Goal: Task Accomplishment & Management: Manage account settings

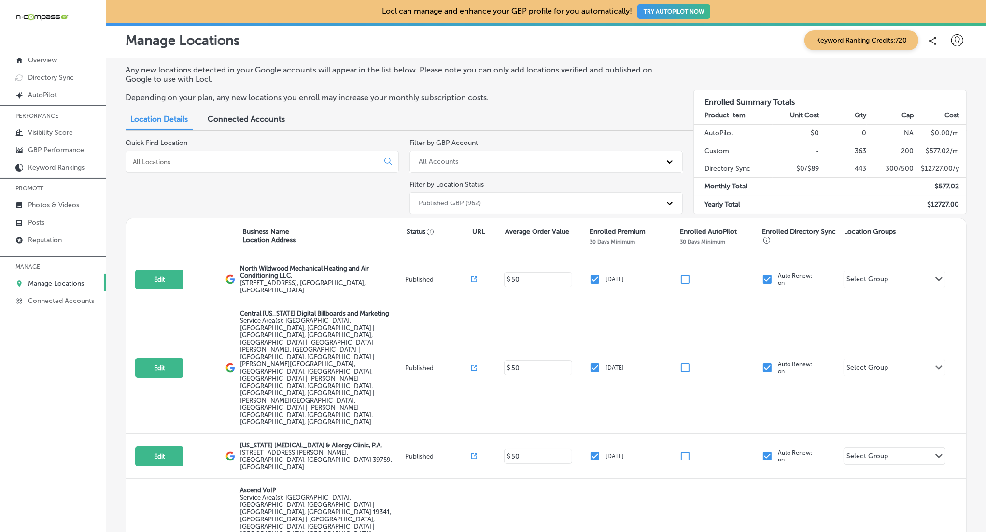
click at [277, 159] on input at bounding box center [254, 161] width 245 height 9
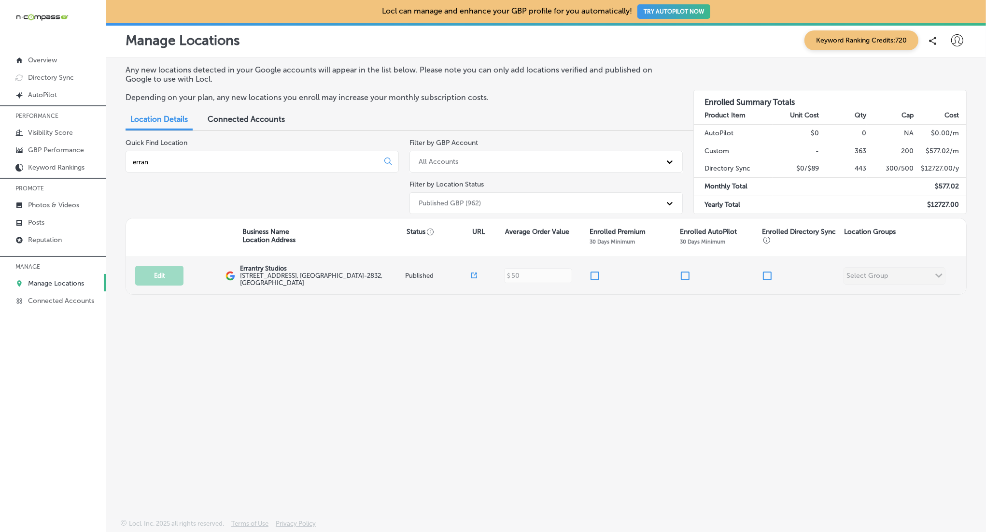
type input "erran"
click at [599, 276] on div at bounding box center [634, 276] width 90 height 12
click at [597, 275] on input "checkbox" at bounding box center [595, 276] width 12 height 12
checkbox input "true"
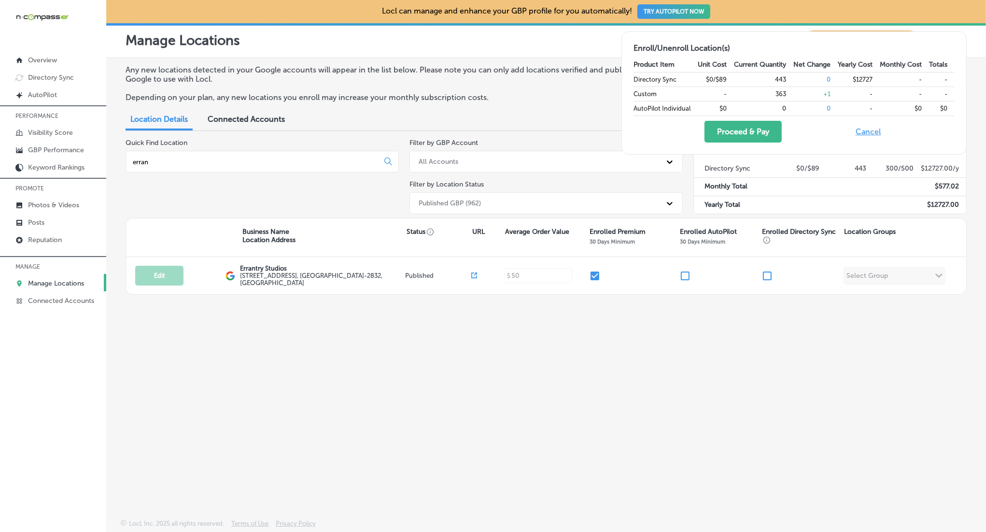
drag, startPoint x: 764, startPoint y: 272, endPoint x: 792, endPoint y: 215, distance: 63.1
click at [764, 272] on input "checkbox" at bounding box center [768, 276] width 12 height 12
checkbox input "true"
click at [737, 142] on div "Enroll/Unenroll Location(s) Product Item Unit Cost Current Quantity Net Change …" at bounding box center [794, 93] width 344 height 122
click at [736, 133] on button "Proceed & Pay" at bounding box center [743, 132] width 77 height 22
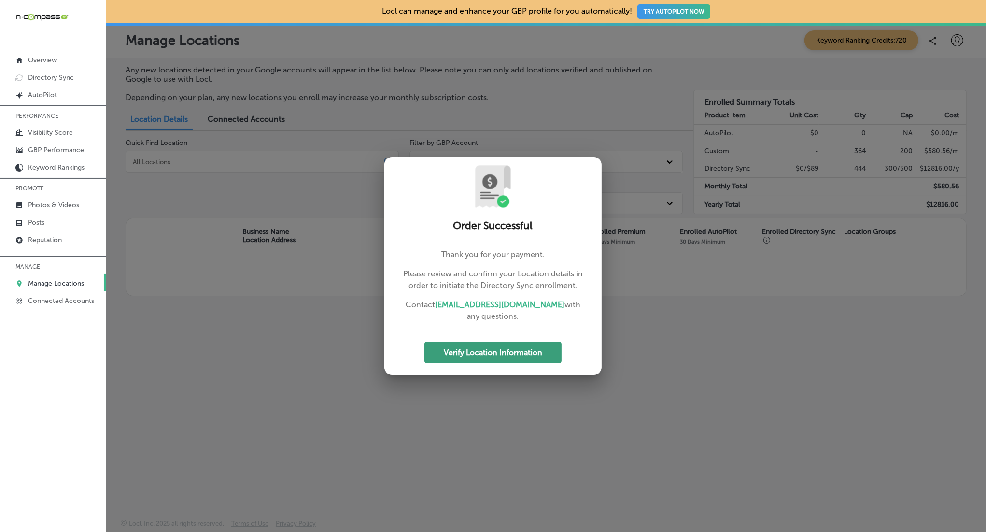
click at [490, 347] on button "Verify Location Information" at bounding box center [493, 352] width 137 height 22
select select "US"
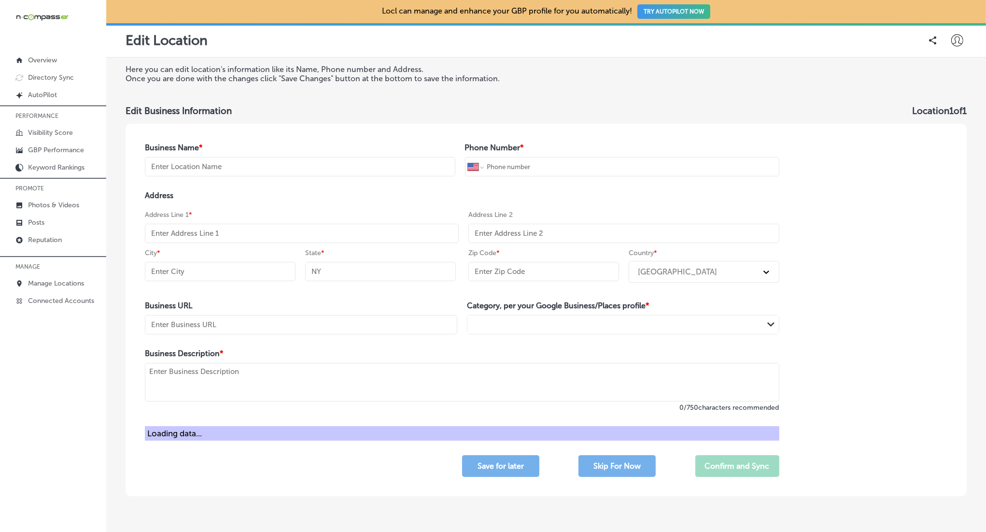
type input "Errantry Studios"
type input "[PHONE_NUMBER]"
type input "[STREET_ADDRESS]"
type input "Suite U3"
type input "[GEOGRAPHIC_DATA]"
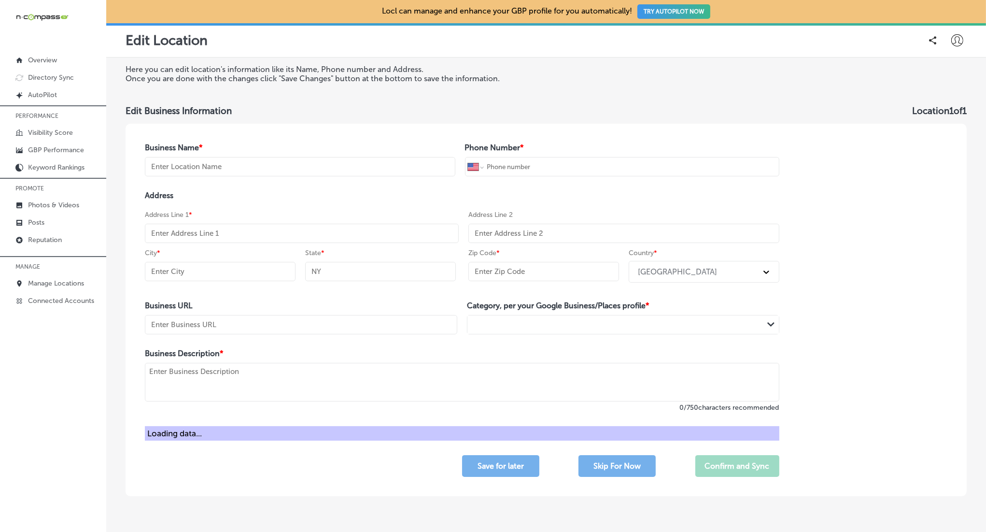
type input "TN"
type input "37075-2832"
type input "[URL][DOMAIN_NAME]"
type textarea "Errantry Studios is a video production and creative studio in [GEOGRAPHIC_DATA]…"
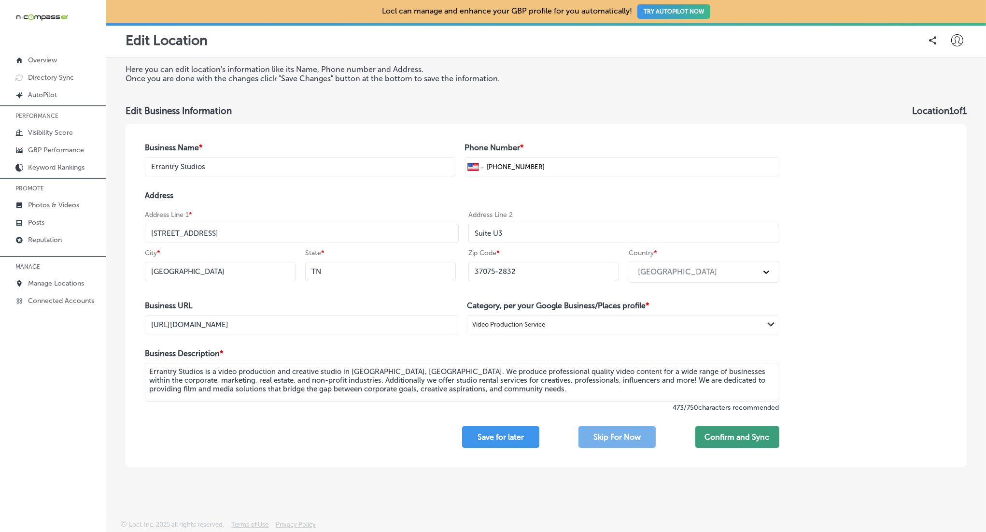
click at [726, 438] on button "Confirm and Sync" at bounding box center [738, 437] width 84 height 22
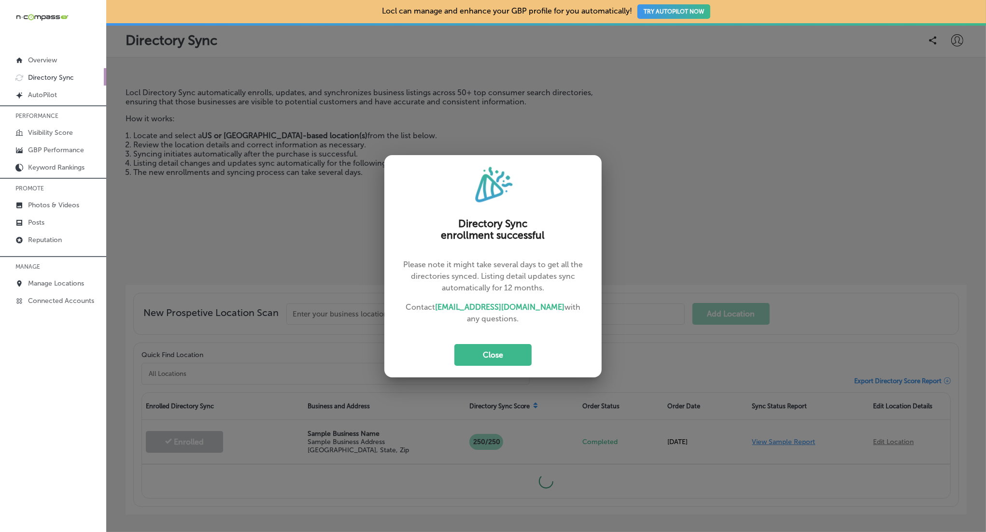
drag, startPoint x: 476, startPoint y: 351, endPoint x: 616, endPoint y: 316, distance: 144.8
click at [477, 351] on button "Close" at bounding box center [493, 355] width 77 height 22
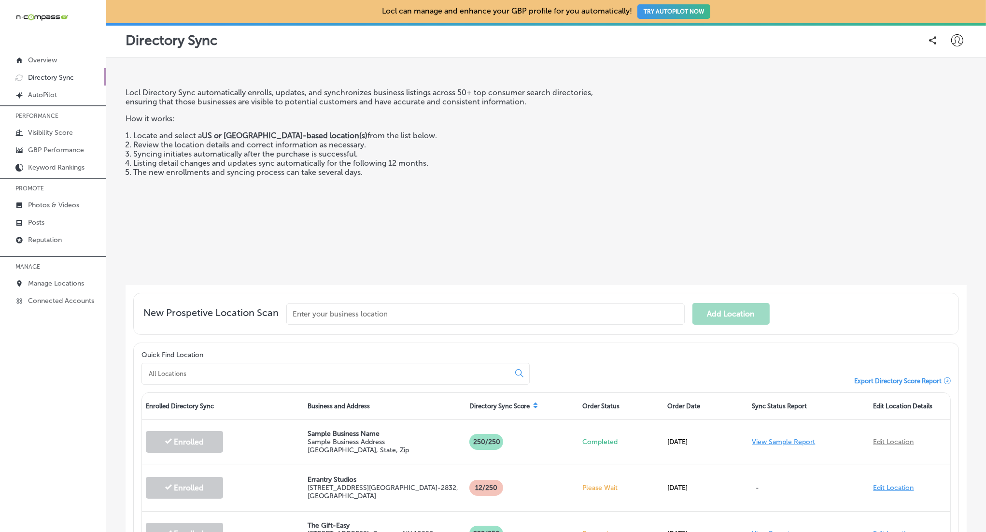
click at [965, 35] on div at bounding box center [957, 39] width 19 height 19
click at [932, 96] on p "My Teams" at bounding box center [939, 100] width 35 height 12
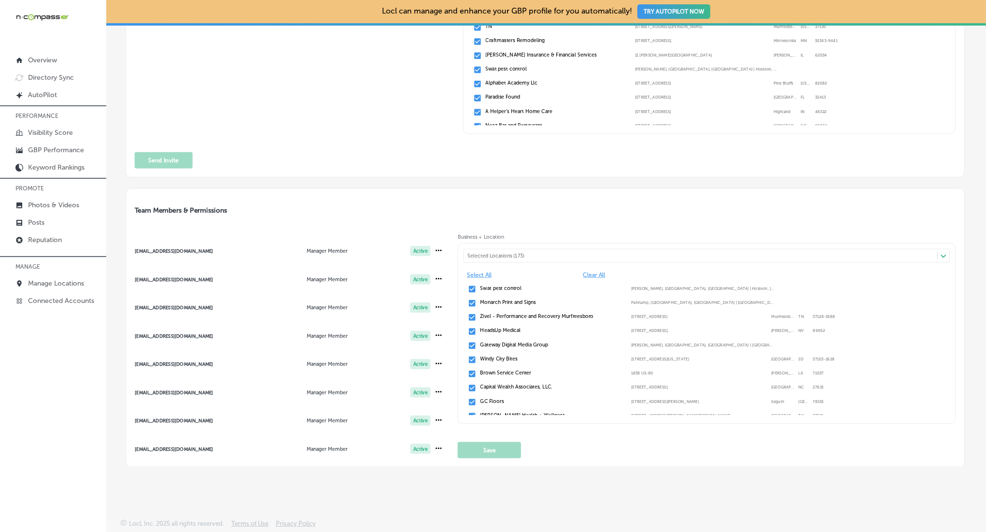
scroll to position [231, 0]
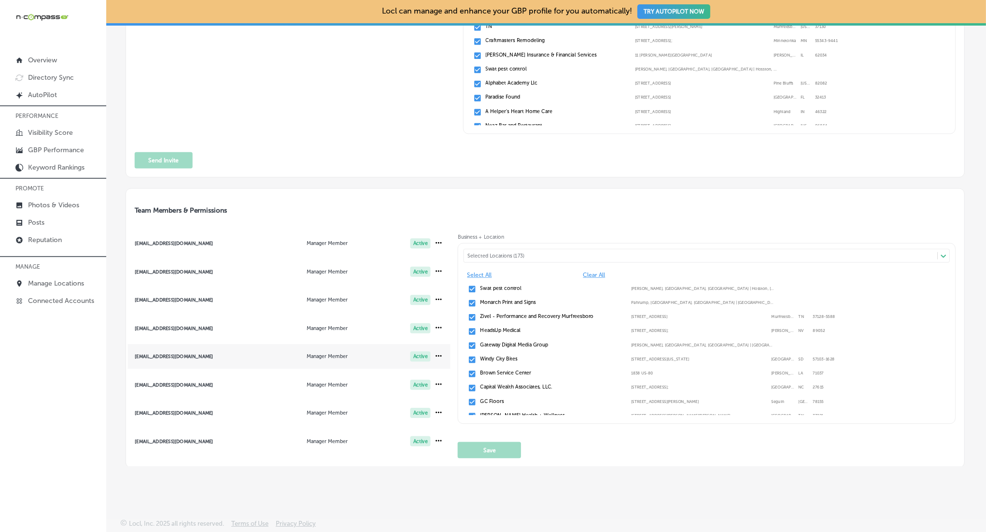
click at [153, 356] on div "[EMAIL_ADDRESS][DOMAIN_NAME]" at bounding box center [189, 356] width 109 height 5
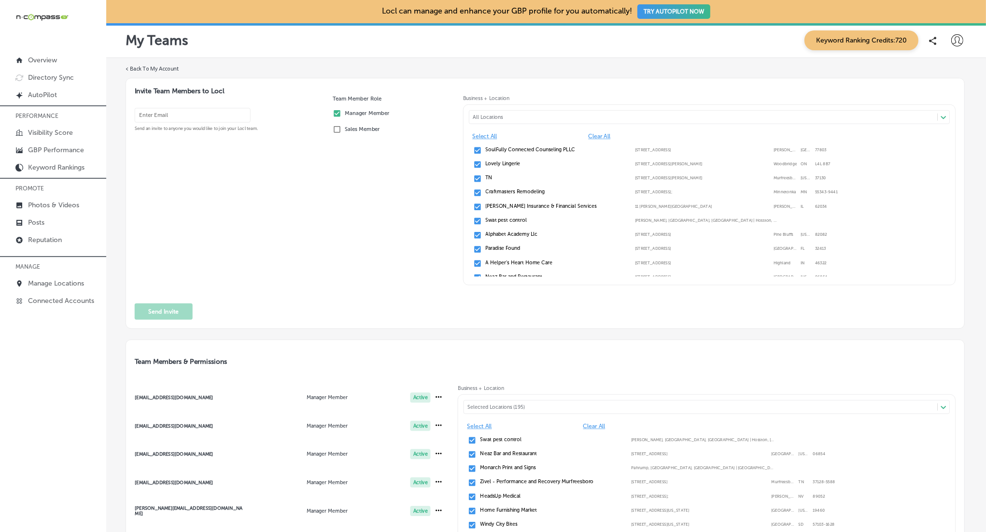
scroll to position [231, 0]
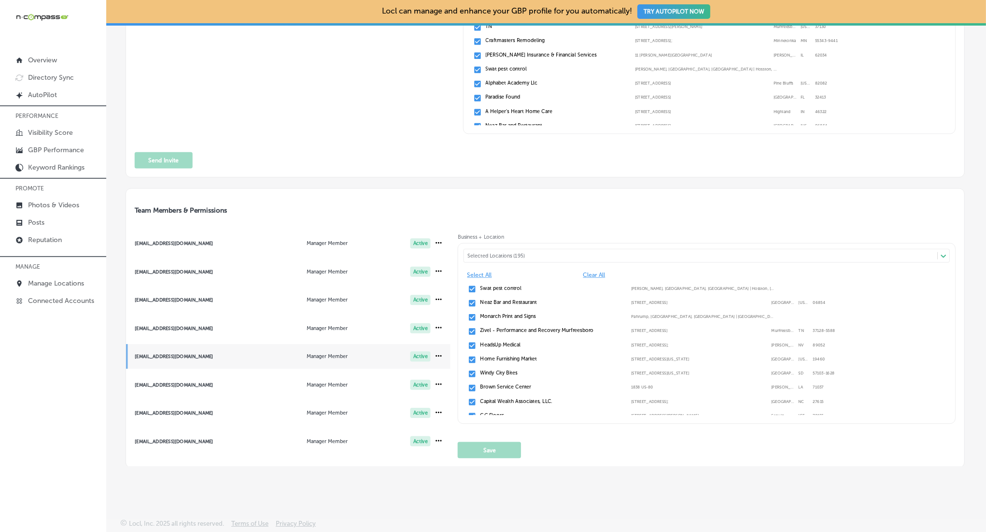
drag, startPoint x: 570, startPoint y: 248, endPoint x: 565, endPoint y: 254, distance: 8.2
click at [570, 249] on div "Selected Locations (195) Path Created with Sketch." at bounding box center [707, 256] width 486 height 14
click at [565, 254] on div "Selected Locations (195)" at bounding box center [705, 256] width 474 height 6
click at [471, 299] on input "checkbox" at bounding box center [472, 303] width 9 height 9
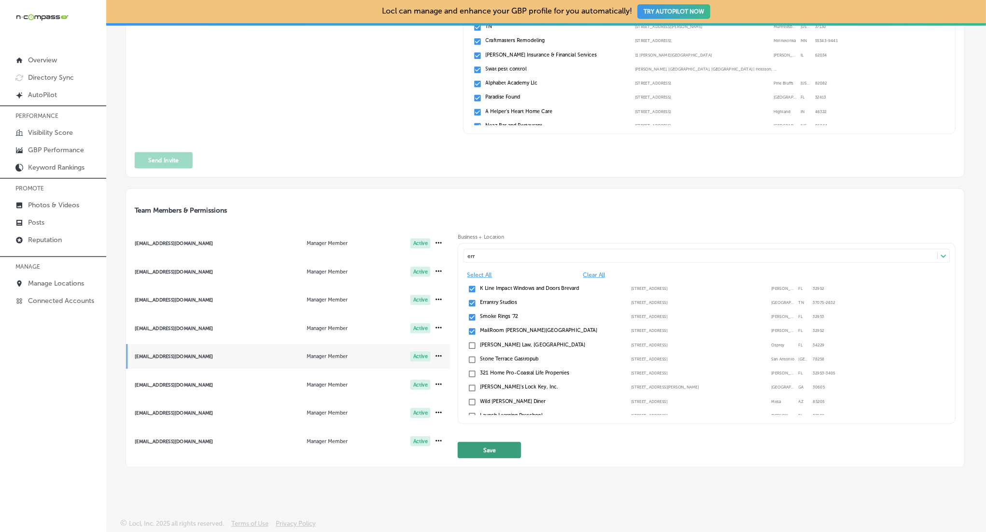
type input "err"
click at [499, 449] on button "Save" at bounding box center [489, 450] width 63 height 16
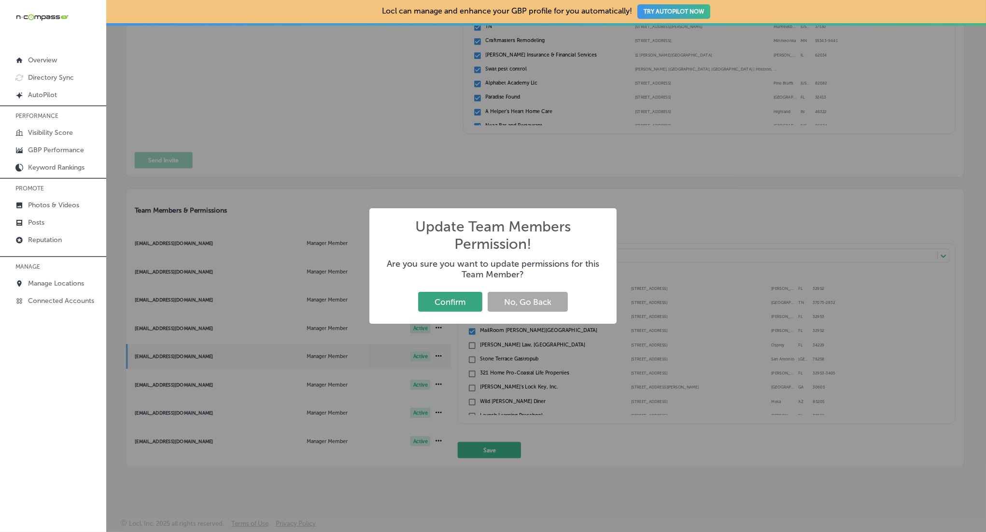
click at [452, 304] on button "Confirm" at bounding box center [450, 302] width 64 height 20
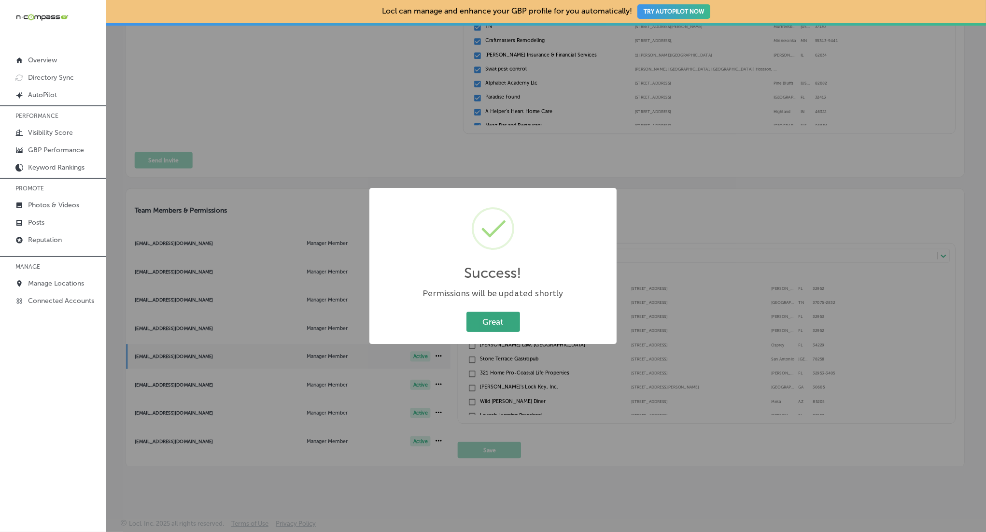
click at [499, 323] on button "Great" at bounding box center [494, 322] width 54 height 20
